Goal: Task Accomplishment & Management: Use online tool/utility

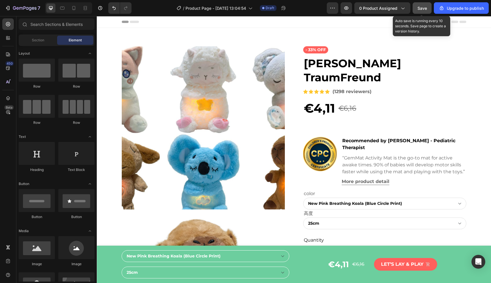
click at [423, 8] on span "Save" at bounding box center [421, 8] width 9 height 5
click at [424, 10] on span "Save" at bounding box center [421, 8] width 9 height 5
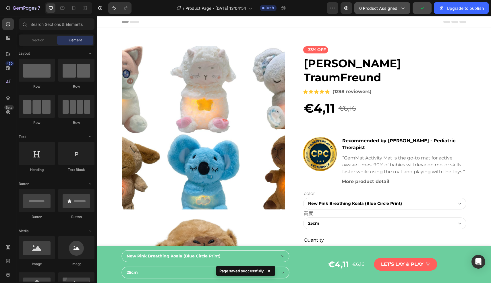
click at [392, 8] on span "0 product assigned" at bounding box center [378, 8] width 38 height 6
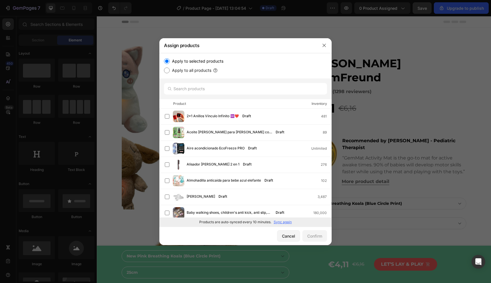
click at [285, 222] on p "Sync again" at bounding box center [282, 221] width 18 height 5
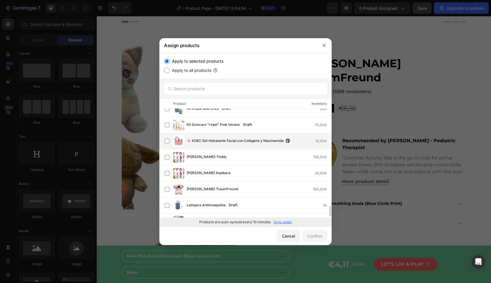
scroll to position [957, 0]
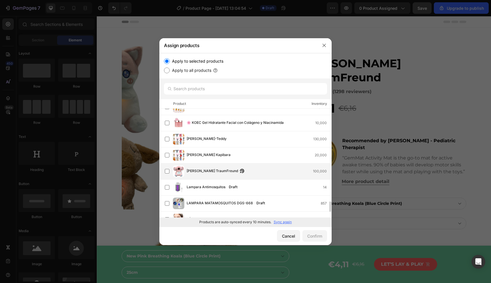
drag, startPoint x: 167, startPoint y: 172, endPoint x: 177, endPoint y: 179, distance: 12.3
click at [167, 172] on label at bounding box center [167, 171] width 5 height 5
click at [315, 236] on div "Confirm" at bounding box center [314, 236] width 15 height 6
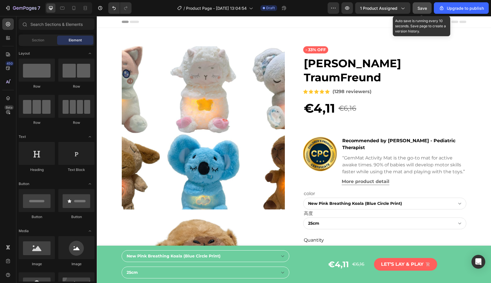
click at [420, 11] on div "Save" at bounding box center [421, 8] width 9 height 6
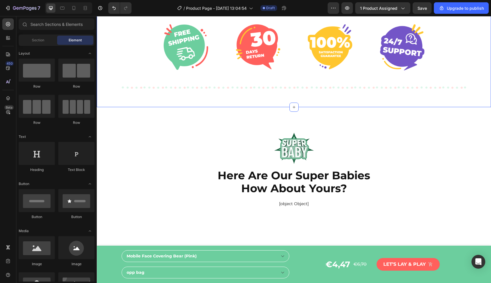
scroll to position [3323, 0]
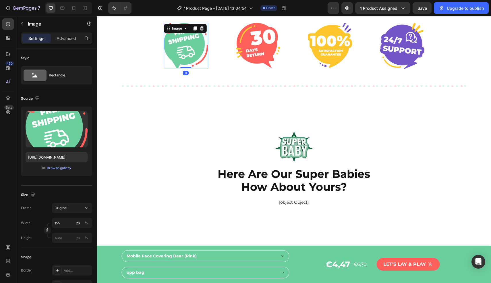
click at [181, 35] on img at bounding box center [186, 46] width 44 height 46
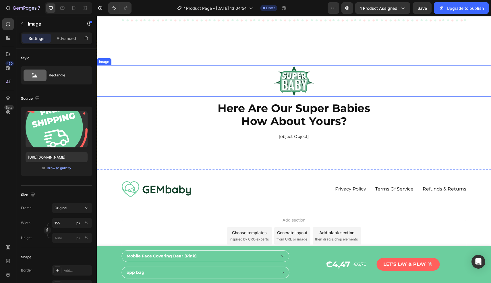
scroll to position [3397, 0]
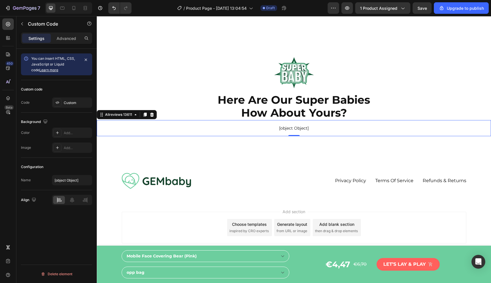
click at [390, 134] on p "[object Object]" at bounding box center [294, 128] width 394 height 16
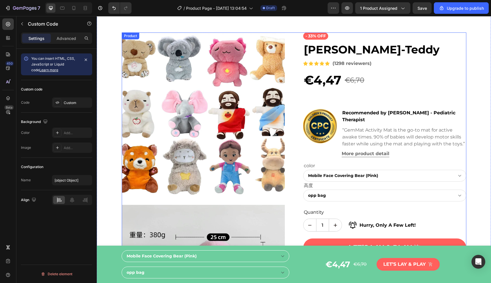
scroll to position [0, 0]
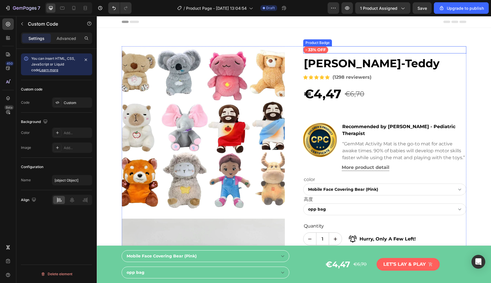
click at [359, 51] on div "- 33% off" at bounding box center [384, 49] width 163 height 7
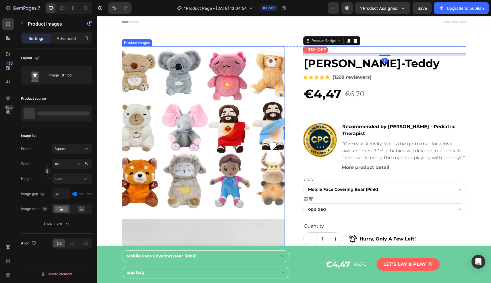
click at [170, 46] on img at bounding box center [203, 127] width 163 height 163
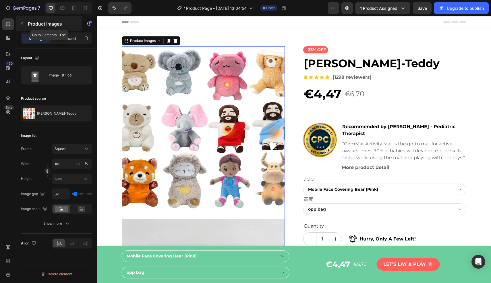
click at [22, 21] on button "button" at bounding box center [22, 23] width 9 height 9
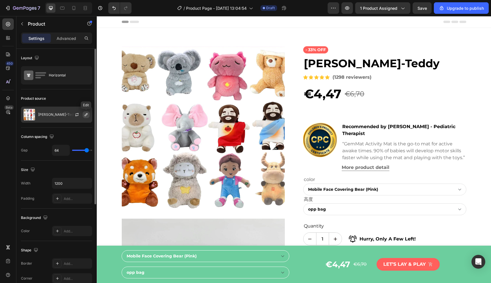
click at [87, 114] on icon "button" at bounding box center [86, 114] width 3 height 3
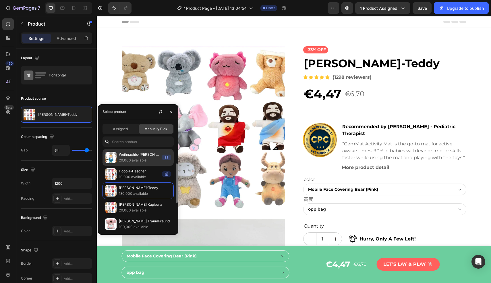
scroll to position [13, 0]
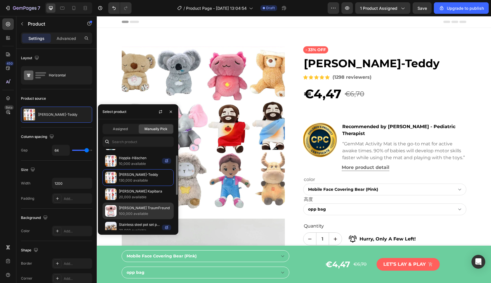
click at [141, 210] on p "[PERSON_NAME] TraumFreund" at bounding box center [145, 208] width 52 height 6
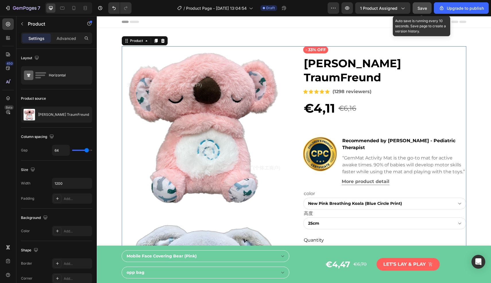
click at [422, 8] on span "Save" at bounding box center [421, 8] width 9 height 5
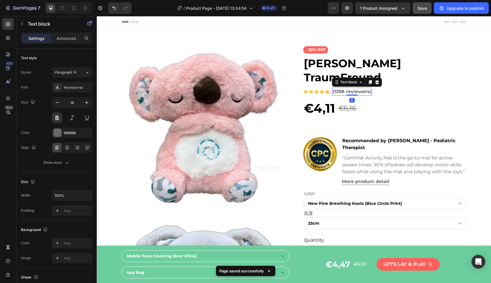
click at [349, 88] on p "(1298 reviewers)" at bounding box center [351, 91] width 39 height 7
click at [350, 88] on p "(1298 reviewers)" at bounding box center [351, 91] width 39 height 7
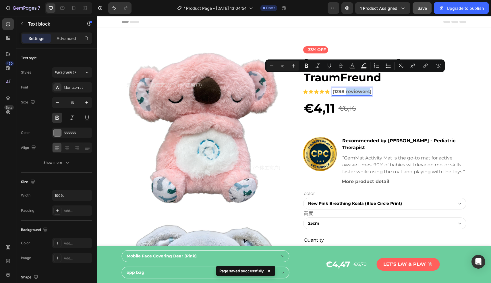
click at [357, 88] on p "(1298 reviewers)" at bounding box center [351, 91] width 39 height 7
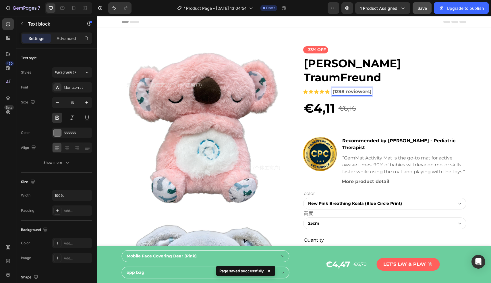
click at [364, 88] on p "(1298 reviewers)" at bounding box center [351, 91] width 39 height 7
click at [368, 88] on p "(1298 reviewers)" at bounding box center [351, 91] width 39 height 7
click at [367, 88] on p "(1298 reviewers)" at bounding box center [351, 91] width 39 height 7
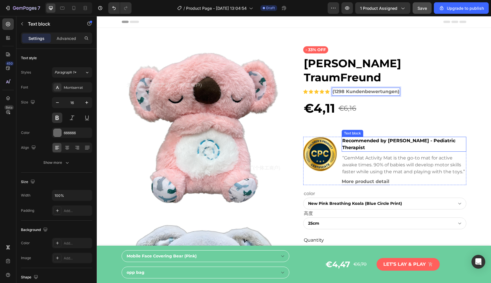
click at [384, 137] on div "Recommended by [PERSON_NAME] - Pediatric Therapist" at bounding box center [403, 144] width 125 height 15
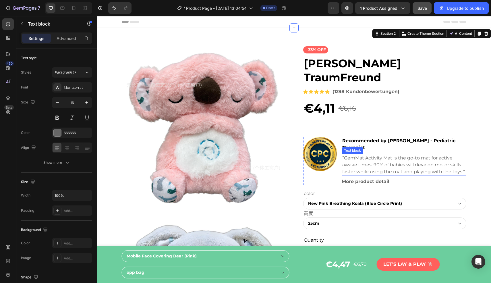
click at [363, 154] on p "“GemMat Activity Mat is the go-to mat for active awake times. 90% of babies wil…" at bounding box center [403, 164] width 123 height 21
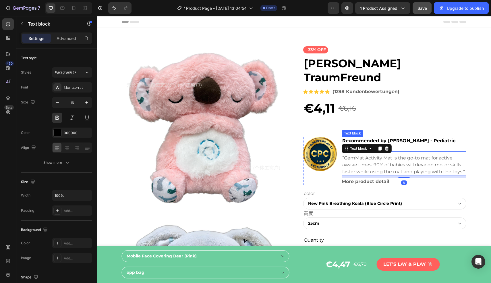
click at [354, 137] on p "Recommended by [PERSON_NAME] - Pediatric Therapist" at bounding box center [403, 144] width 123 height 14
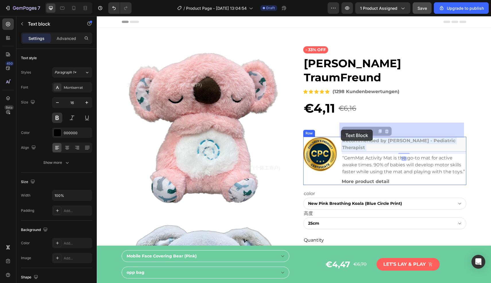
drag, startPoint x: 366, startPoint y: 134, endPoint x: 345, endPoint y: 129, distance: 20.9
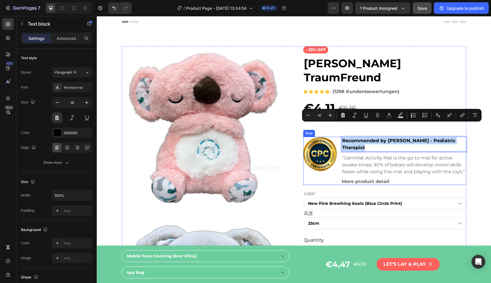
drag, startPoint x: 364, startPoint y: 134, endPoint x: 339, endPoint y: 127, distance: 26.7
click at [339, 137] on div "Image Recommended by [PERSON_NAME] Therapist Text block 8 “GemMat Activity Mat …" at bounding box center [384, 161] width 163 height 48
copy p "Recommended by [PERSON_NAME] - Pediatric Therapist"
click at [390, 154] on p "“GemMat Activity Mat is the go-to mat for active awake times. 90% of babies wil…" at bounding box center [403, 164] width 123 height 21
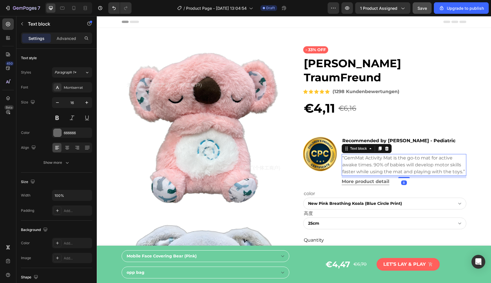
click at [458, 156] on p "“GemMat Activity Mat is the go-to mat for active awake times. 90% of babies wil…" at bounding box center [403, 164] width 123 height 21
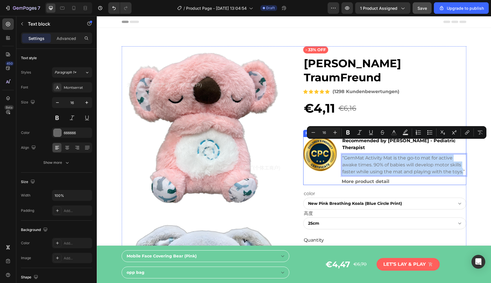
drag, startPoint x: 460, startPoint y: 157, endPoint x: 338, endPoint y: 146, distance: 123.3
click at [338, 146] on div "Image Recommended by [PERSON_NAME] Therapist Text block “GemMat Activity Mat is…" at bounding box center [384, 161] width 163 height 48
copy p "“GemMat Activity Mat is the go-to mat for active awake times. 90% of babies wil…"
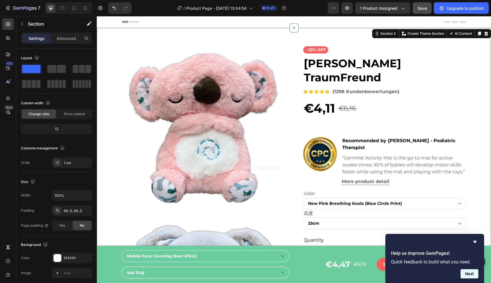
click at [470, 275] on button "Next" at bounding box center [469, 273] width 18 height 9
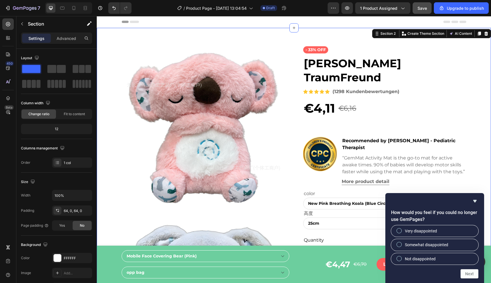
drag, startPoint x: 397, startPoint y: 244, endPoint x: 411, endPoint y: 252, distance: 16.2
click at [397, 244] on input "Somewhat disappointed" at bounding box center [399, 244] width 4 height 4
radio input "true"
click at [473, 274] on button "Next" at bounding box center [469, 273] width 18 height 9
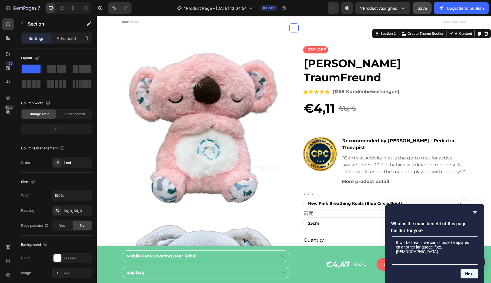
type textarea "It will be freat if we can choose templates en another language, f.ex. [DEMOGRA…"
click at [469, 275] on button "Next" at bounding box center [469, 273] width 18 height 9
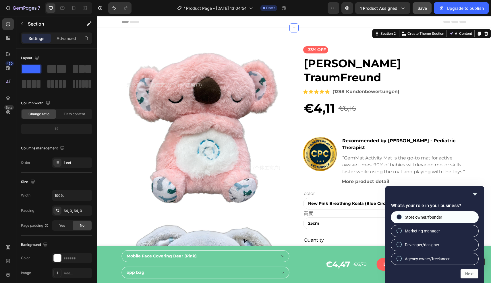
click at [397, 218] on div at bounding box center [398, 217] width 7 height 6
click at [397, 218] on input "Store owner/founder" at bounding box center [399, 217] width 4 height 4
radio input "true"
click at [471, 273] on button "Next" at bounding box center [469, 273] width 18 height 9
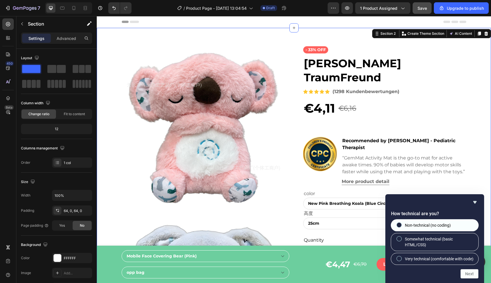
click at [399, 223] on input "Non-technical (no coding)" at bounding box center [399, 225] width 4 height 4
radio input "true"
click at [469, 271] on button "Next" at bounding box center [469, 273] width 18 height 9
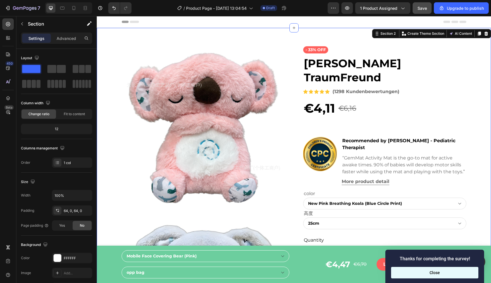
click at [452, 272] on button "Close" at bounding box center [434, 272] width 87 height 11
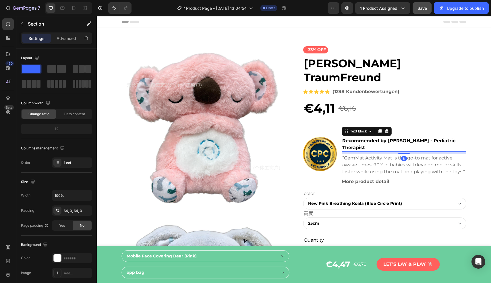
drag, startPoint x: 368, startPoint y: 127, endPoint x: 369, endPoint y: 130, distance: 3.6
click at [368, 137] on p "Recommended by [PERSON_NAME] - Pediatric Therapist" at bounding box center [403, 144] width 123 height 14
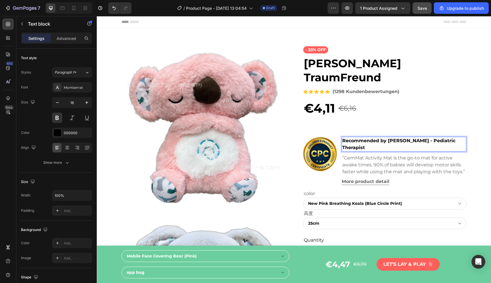
click at [379, 137] on p "Recommended by [PERSON_NAME] - Pediatric Therapist" at bounding box center [403, 144] width 123 height 14
drag, startPoint x: 385, startPoint y: 127, endPoint x: 339, endPoint y: 129, distance: 46.2
click at [339, 137] on div "Image Recommended by [PERSON_NAME] Therapist Text block 8 “GemMat Activity Mat …" at bounding box center [384, 161] width 163 height 48
click at [454, 137] on p "Empfohlen von [PERSON_NAME] - Pediatric Therapist" at bounding box center [403, 144] width 123 height 14
click at [459, 137] on p "Empfohlen von [PERSON_NAME] - Pediatric Therapist" at bounding box center [403, 144] width 123 height 14
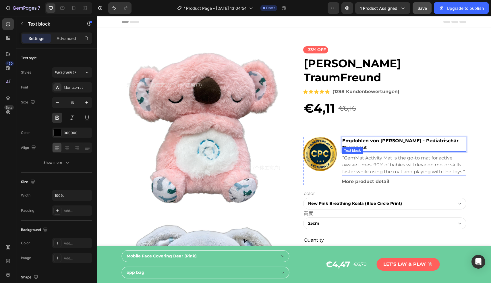
click at [432, 154] on p "“GemMat Activity Mat is the go-to mat for active awake times. 90% of babies wil…" at bounding box center [403, 164] width 123 height 21
click at [388, 154] on p "“GemMat Activity Mat is the go-to mat for active awake times. 90% of babies wil…" at bounding box center [403, 164] width 123 height 21
click at [390, 154] on p "“GemMat Activity Mat is the go-to mat for active awake times. 90% of babies wil…" at bounding box center [403, 164] width 123 height 21
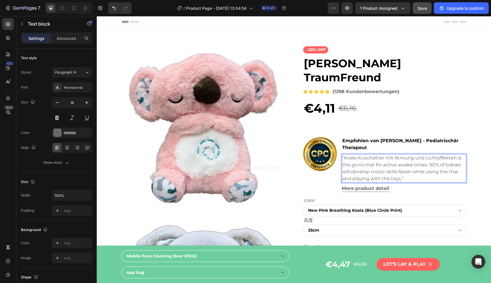
click at [342, 154] on p "“Koala-Kuscheltier mit Atmung und Lichteffekten is the go-to mat for active awa…" at bounding box center [403, 168] width 123 height 28
click at [372, 154] on p "“Das Koala-Kuscheltier mit Atmung und Lichteffekten is the go-to mat for active…" at bounding box center [403, 168] width 123 height 28
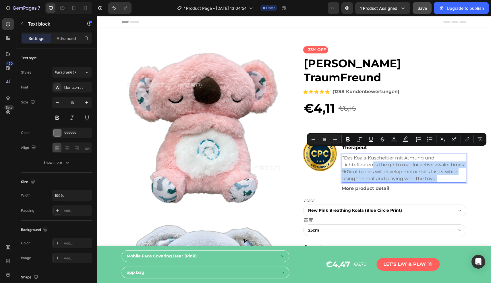
drag, startPoint x: 370, startPoint y: 151, endPoint x: 436, endPoint y: 168, distance: 68.2
click at [436, 168] on div "“Das Koala-Kuscheltier mit Atmung und Lichteffekten is the go-to mat for active…" at bounding box center [403, 168] width 125 height 29
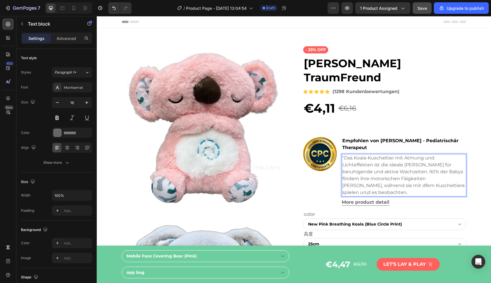
click at [409, 172] on p "“Das Koala-Kuscheltier mit Atmung und Lichteffekten ist die ideale [PERSON_NAME…" at bounding box center [403, 174] width 123 height 41
click at [450, 170] on p "“Das Koala-Kuscheltier mit Atmung und Lichteffekten ist die ideale [PERSON_NAME…" at bounding box center [403, 174] width 123 height 41
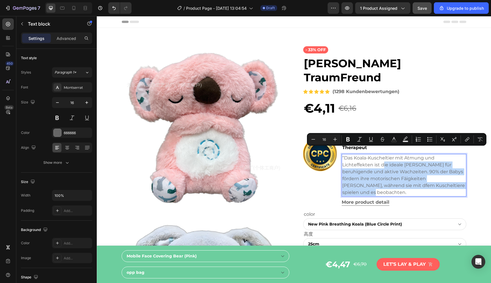
drag, startPoint x: 380, startPoint y: 149, endPoint x: 450, endPoint y: 172, distance: 73.9
click at [450, 172] on p "“Das Koala-Kuscheltier mit Atmung und Lichteffekten ist die ideale [PERSON_NAME…" at bounding box center [403, 174] width 123 height 41
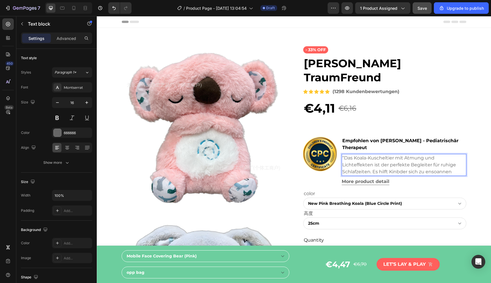
click at [373, 158] on p "“Das Koala-Kuscheltier mit Atmung und Lichteffekten ist der perfekte Begleiter …" at bounding box center [403, 164] width 123 height 21
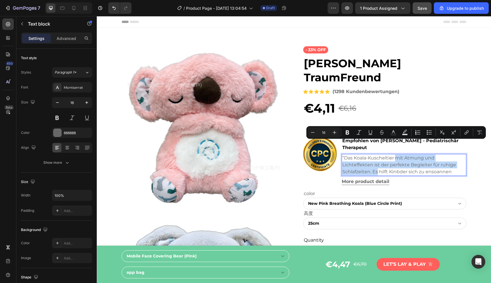
drag, startPoint x: 374, startPoint y: 158, endPoint x: 393, endPoint y: 145, distance: 22.8
click at [393, 154] on p "“Das Koala-Kuscheltier mit Atmung und Lichteffekten ist der perfekte Begleiter …" at bounding box center [403, 164] width 123 height 21
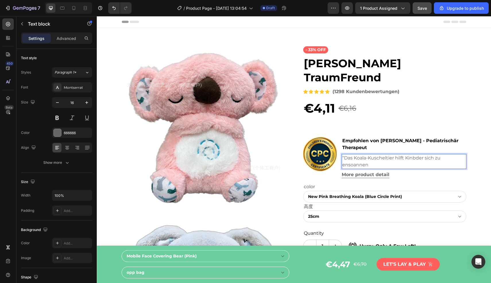
click at [415, 154] on p "“Das Koala-Kuscheltier hilft Kinbder sich zu ensoannen" at bounding box center [403, 161] width 123 height 14
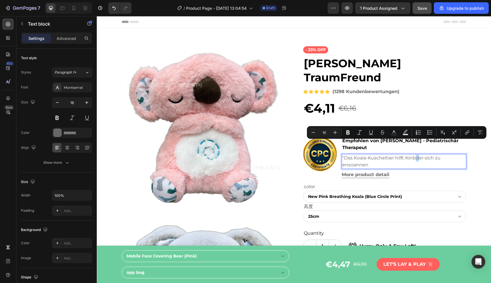
click at [413, 154] on p "“Das Koala-Kuscheltier hilft Kinbder sich zu ensoannen" at bounding box center [403, 161] width 123 height 14
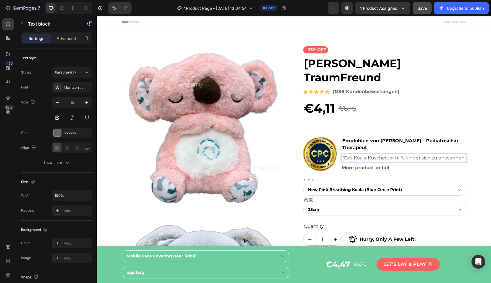
click at [442, 154] on p "“Das Koala-Kuscheltier hilft Kinder sich zu ensoannen" at bounding box center [403, 157] width 123 height 7
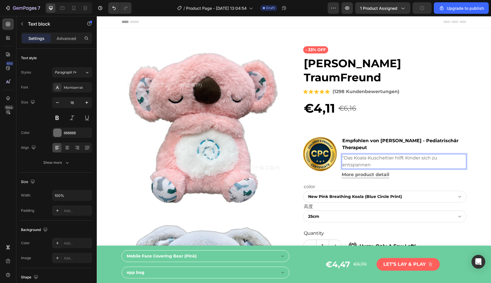
click at [406, 154] on p "“Das Koala-Kuscheltier hilft Kinder sich zu entspannen" at bounding box center [403, 161] width 123 height 14
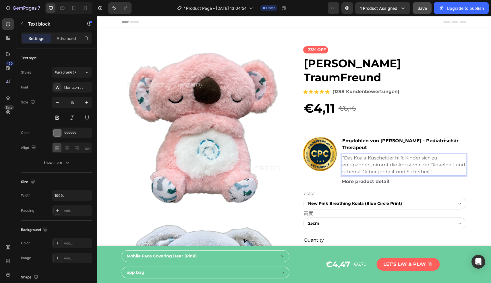
drag, startPoint x: 391, startPoint y: 149, endPoint x: 401, endPoint y: 153, distance: 10.8
click at [391, 154] on p "“Das Koala-Kuscheltier hilft Kinder sich zu entspannen, nimmt die Angst vor der…" at bounding box center [403, 164] width 123 height 21
click at [433, 154] on p "“Das Koala-Kuscheltier hilft Kinder sich zu entspannen, nimmt die Angst vor der…" at bounding box center [403, 164] width 123 height 21
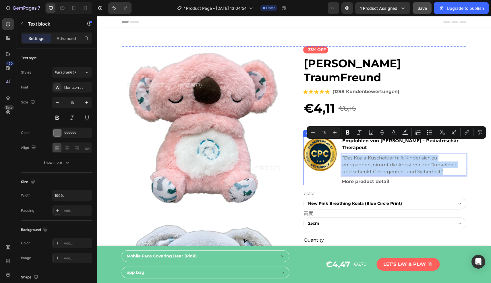
drag, startPoint x: 442, startPoint y: 159, endPoint x: 336, endPoint y: 147, distance: 106.8
click at [337, 146] on div "Image Empfohlen von [PERSON_NAME] - Pediatrischär Therapeut Text block “Das Koa…" at bounding box center [384, 161] width 163 height 48
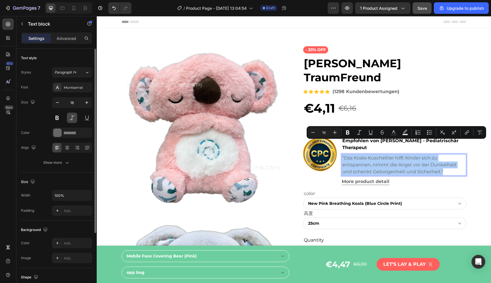
click at [73, 118] on button at bounding box center [72, 117] width 10 height 10
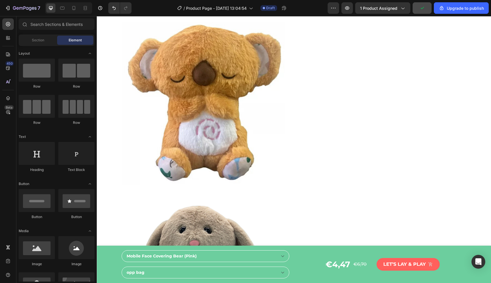
scroll to position [0, 0]
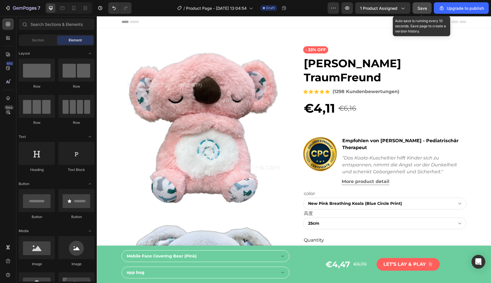
click at [424, 8] on span "Save" at bounding box center [421, 8] width 9 height 5
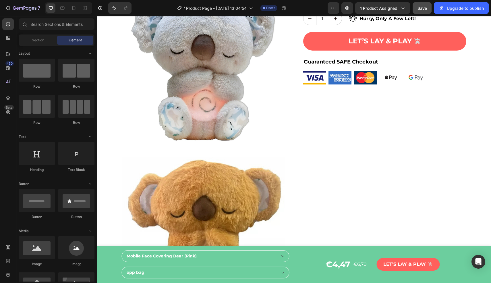
scroll to position [234, 0]
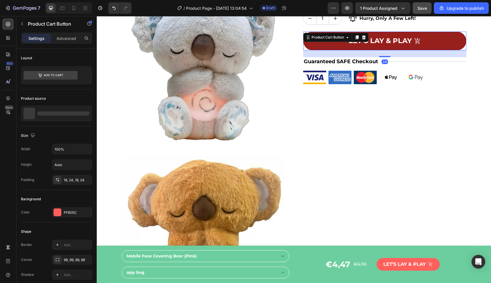
click at [439, 32] on button "Let’s lay & play" at bounding box center [384, 41] width 163 height 19
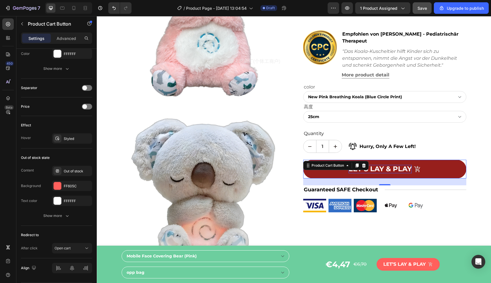
scroll to position [105, 0]
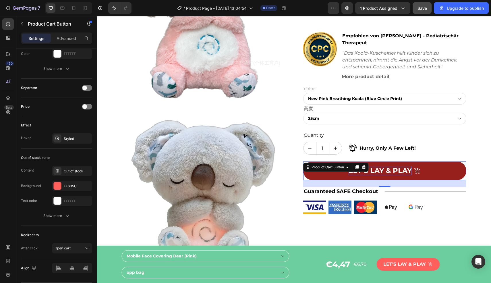
click at [394, 166] on div "Let’s lay & play" at bounding box center [379, 170] width 63 height 8
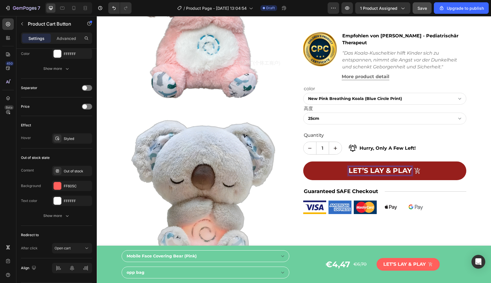
click at [400, 166] on p "Let’s lay & play" at bounding box center [379, 170] width 63 height 8
click at [407, 166] on p "Let’s lay & play" at bounding box center [379, 170] width 63 height 8
click at [303, 161] on button "JETZT" at bounding box center [384, 170] width 163 height 19
click at [303, 161] on button "JETZT KAUFEN" at bounding box center [384, 170] width 163 height 19
click at [303, 161] on button "JETZT KAUFEN UN" at bounding box center [384, 170] width 163 height 19
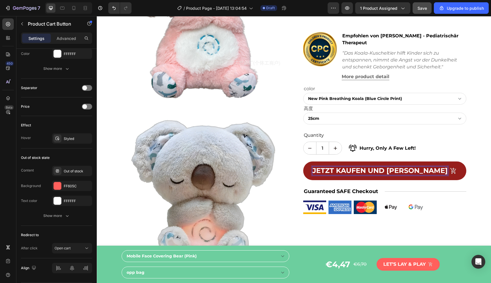
click at [303, 161] on button "JETZT KAUFEN UND [PERSON_NAME]" at bounding box center [384, 170] width 163 height 19
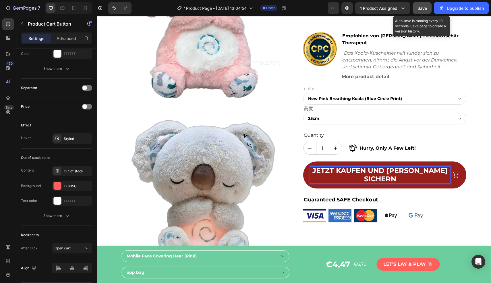
click at [424, 10] on span "Save" at bounding box center [421, 8] width 9 height 5
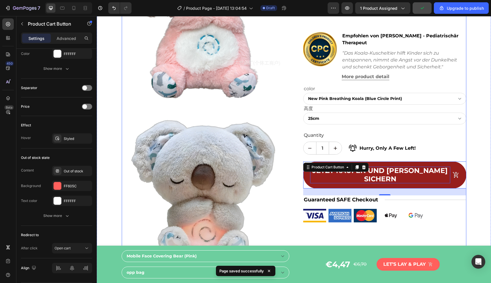
click at [462, 219] on div "- 33% off Product Badge [PERSON_NAME] TraumFreund Product Title Icon Icon Icon …" at bounding box center [384, 280] width 163 height 679
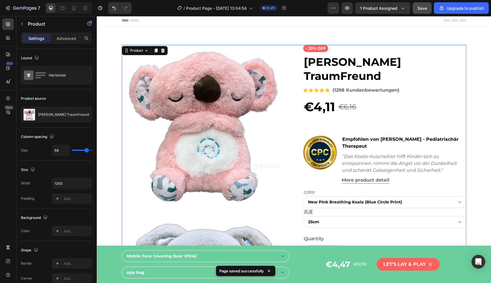
scroll to position [0, 0]
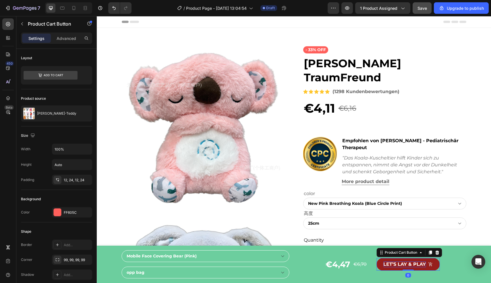
click at [407, 264] on div "Let’s lay & play" at bounding box center [404, 263] width 42 height 5
drag, startPoint x: 414, startPoint y: 263, endPoint x: 417, endPoint y: 264, distance: 3.2
click at [414, 263] on div "Let’s lay & play" at bounding box center [404, 263] width 42 height 5
click at [420, 263] on p "Let’s lay & play" at bounding box center [404, 263] width 42 height 5
drag, startPoint x: 414, startPoint y: 264, endPoint x: 423, endPoint y: 265, distance: 9.8
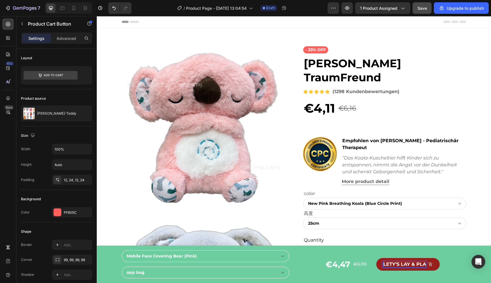
click at [414, 264] on p "Lety’s lay & pla" at bounding box center [404, 263] width 43 height 5
click at [422, 265] on p "Lety’s lay & pla" at bounding box center [404, 263] width 43 height 5
click at [390, 258] on button "jetzt" at bounding box center [407, 264] width 35 height 12
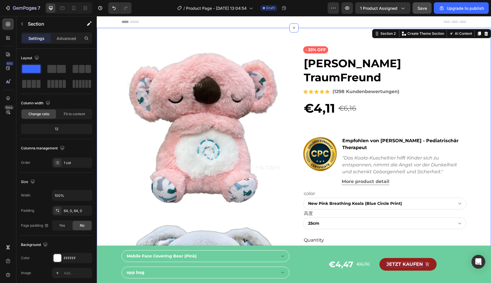
click at [422, 11] on div "Save" at bounding box center [421, 8] width 9 height 6
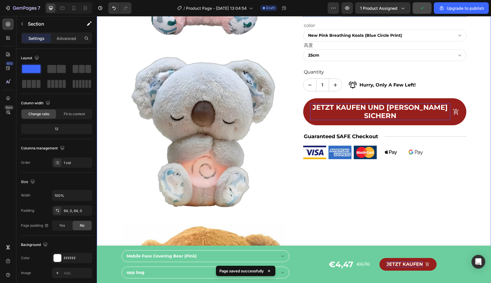
scroll to position [169, 0]
